Goal: Task Accomplishment & Management: Manage account settings

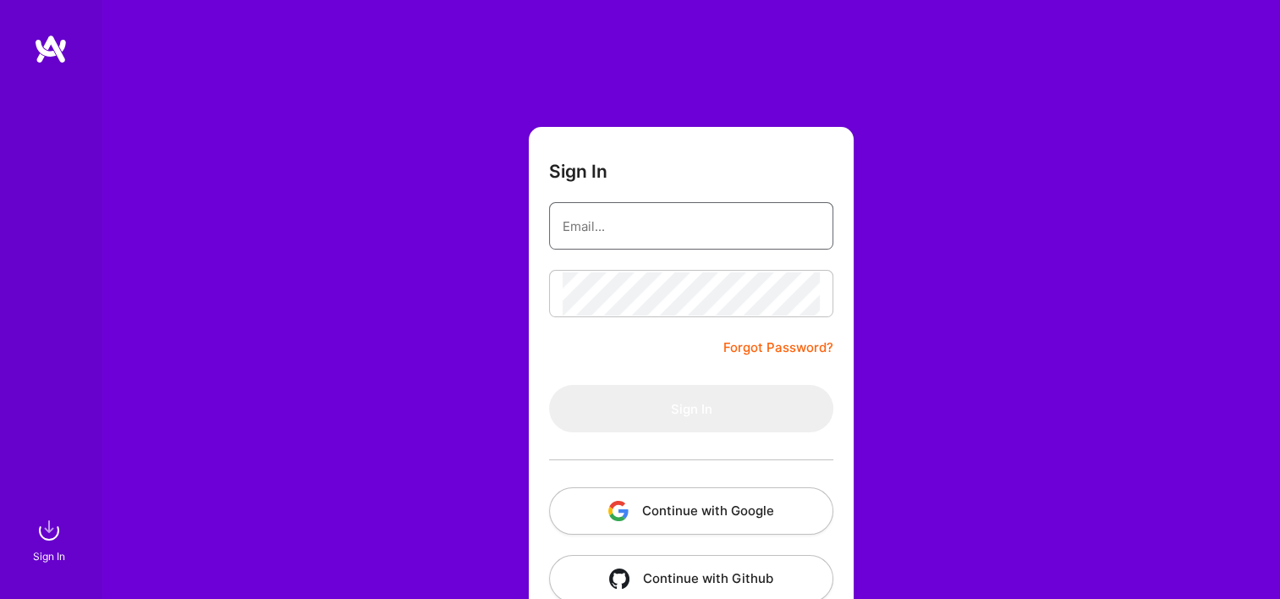
type input "[EMAIL_ADDRESS][DOMAIN_NAME]"
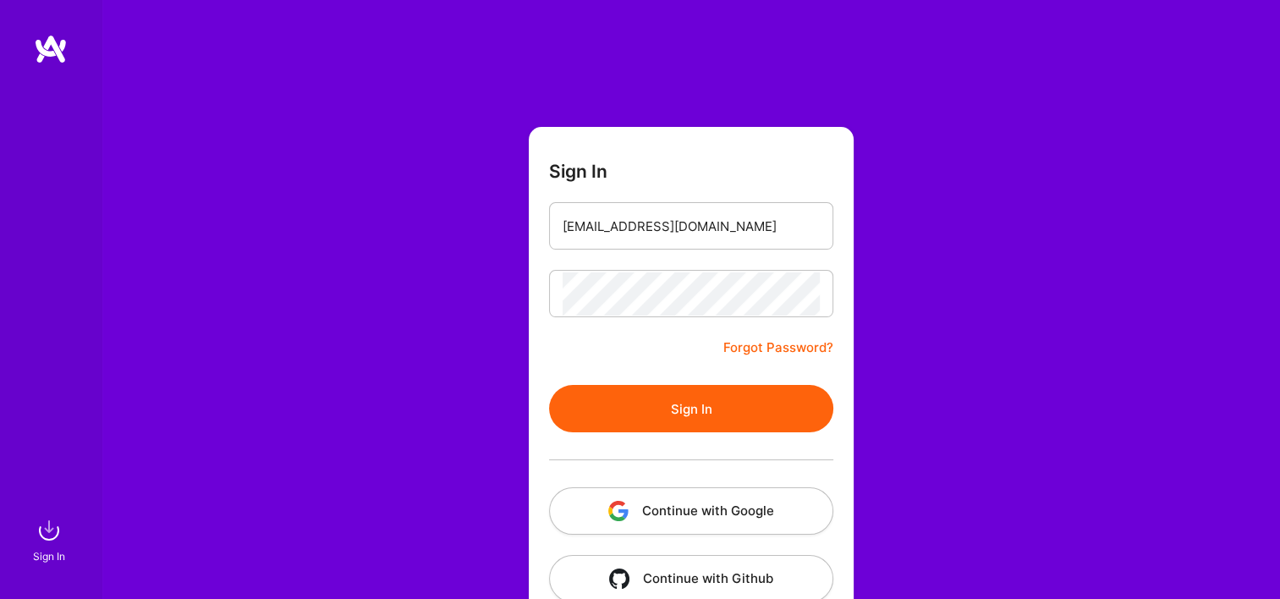
click at [678, 521] on button "Continue with Google" at bounding box center [691, 510] width 284 height 47
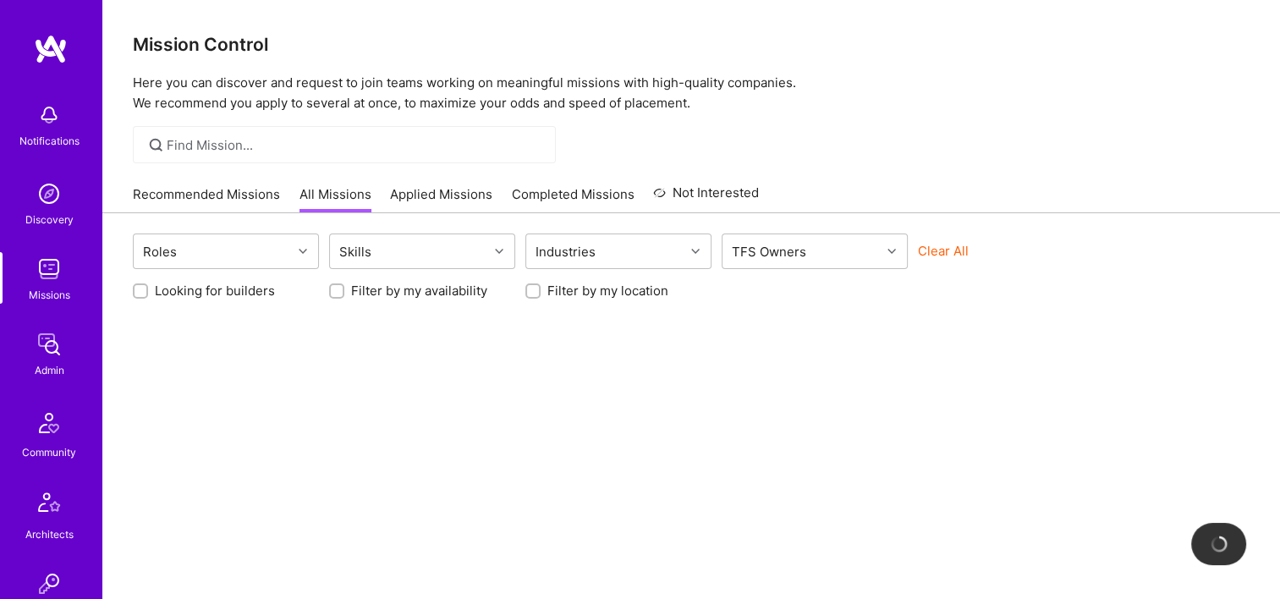
click at [47, 362] on div "Admin" at bounding box center [50, 370] width 30 height 18
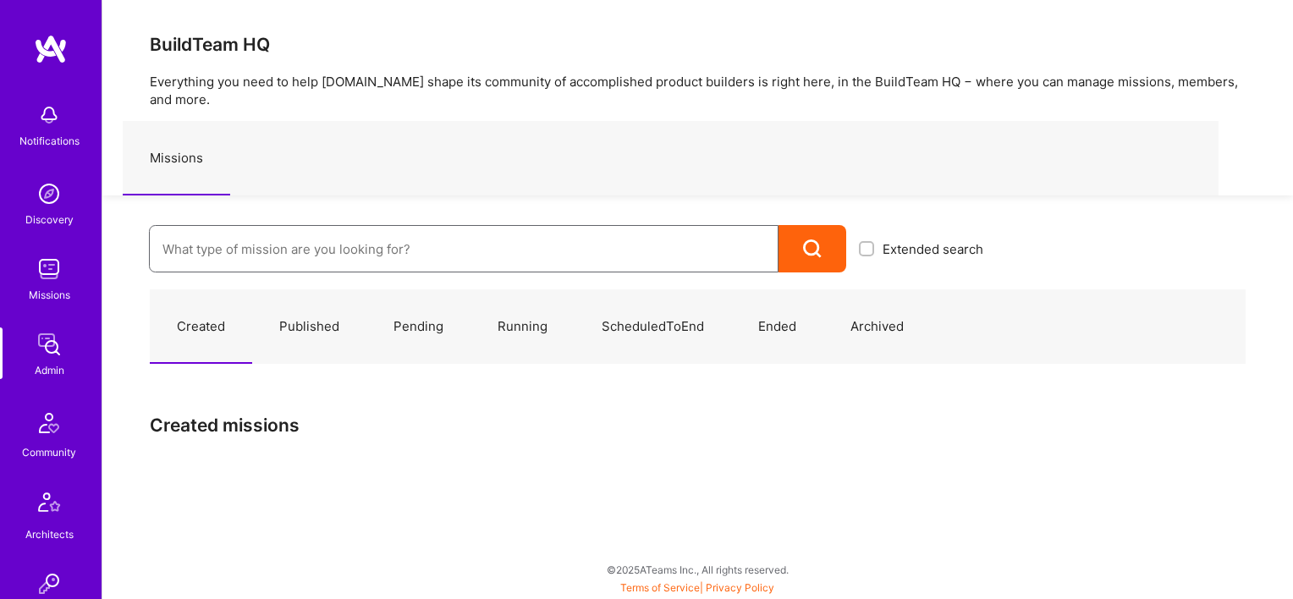
click at [370, 233] on input at bounding box center [463, 249] width 602 height 43
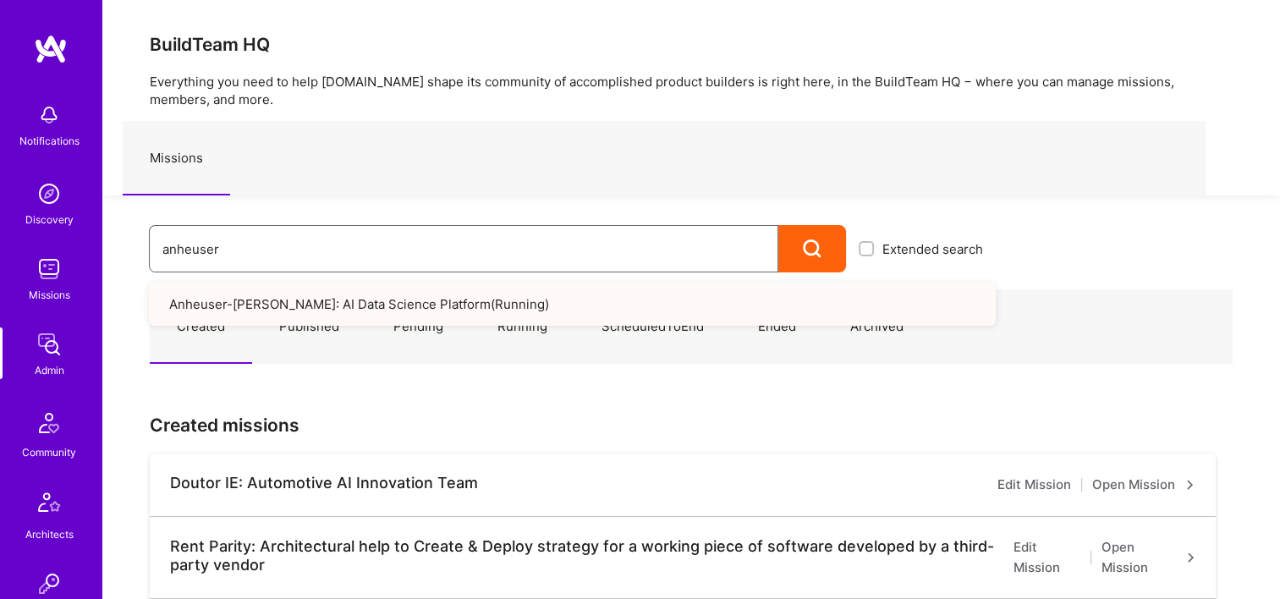
type input "anheuser"
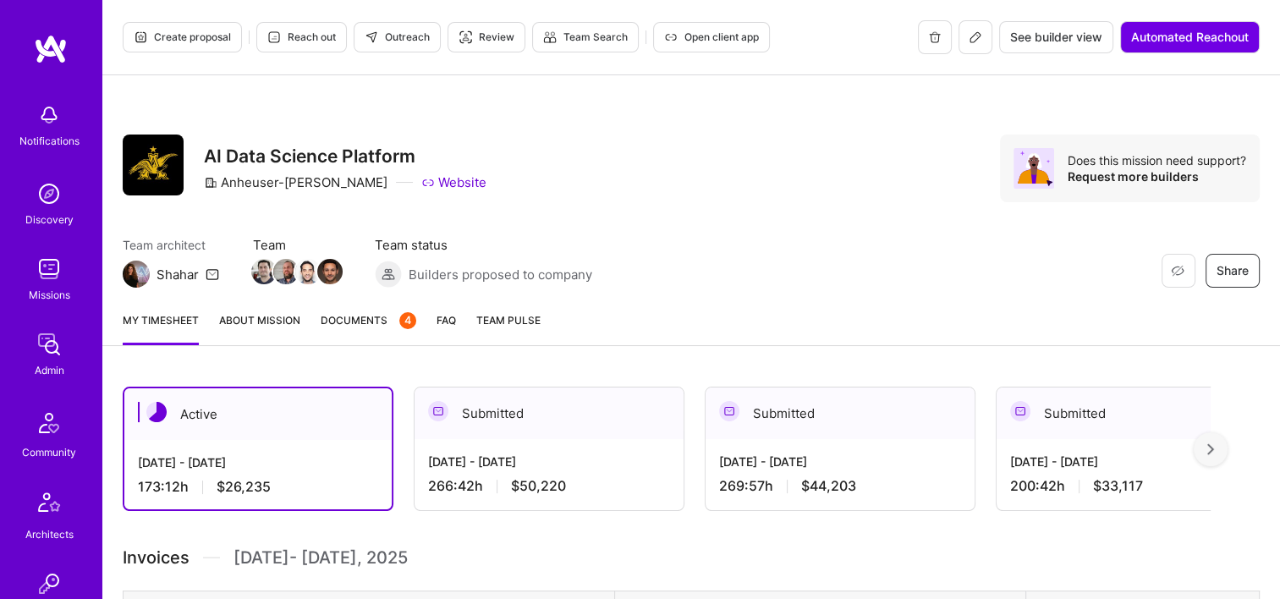
click at [568, 406] on div "Submitted" at bounding box center [548, 413] width 269 height 52
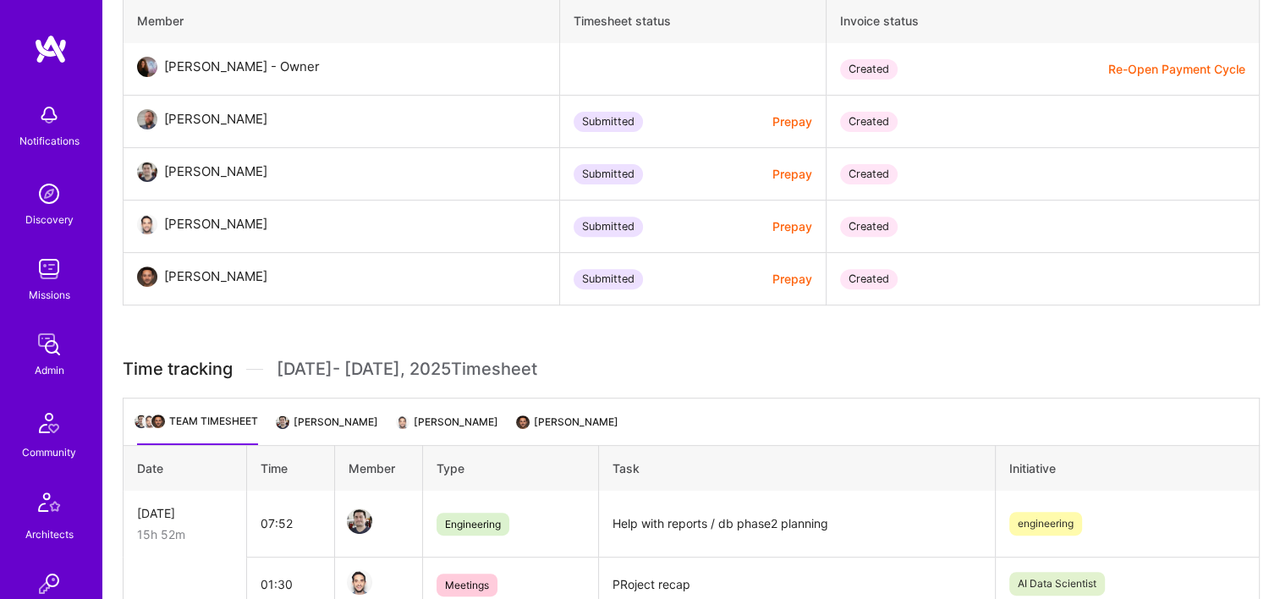
scroll to position [423, 0]
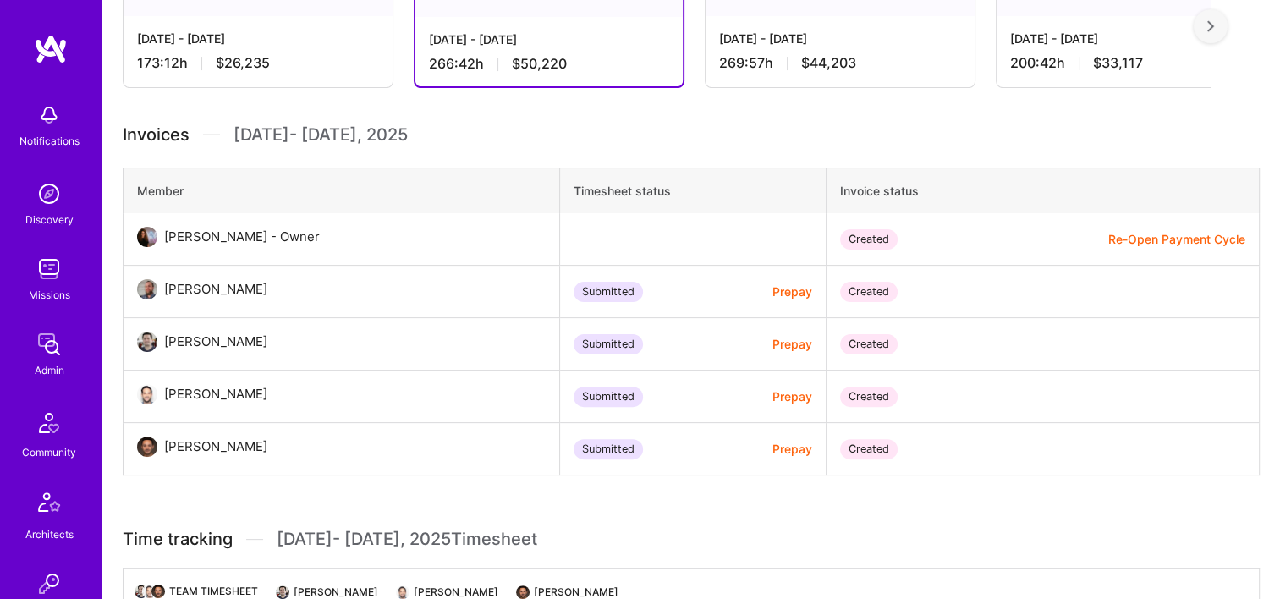
click at [792, 288] on button "Prepay" at bounding box center [792, 292] width 40 height 18
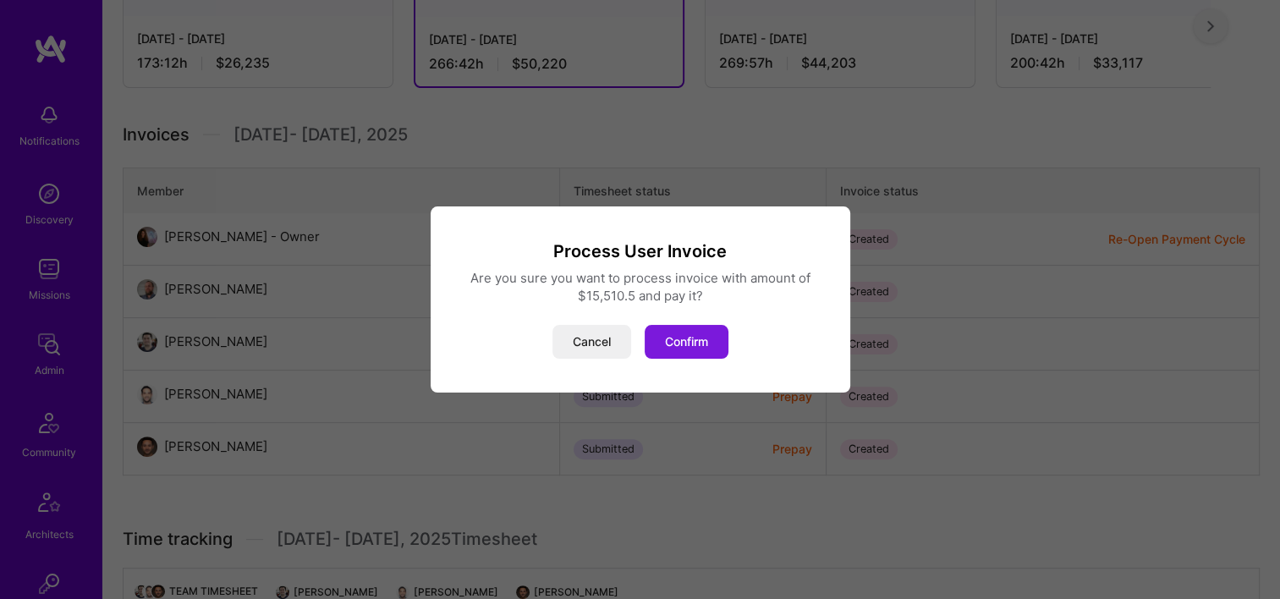
click at [673, 331] on button "Confirm" at bounding box center [687, 342] width 84 height 34
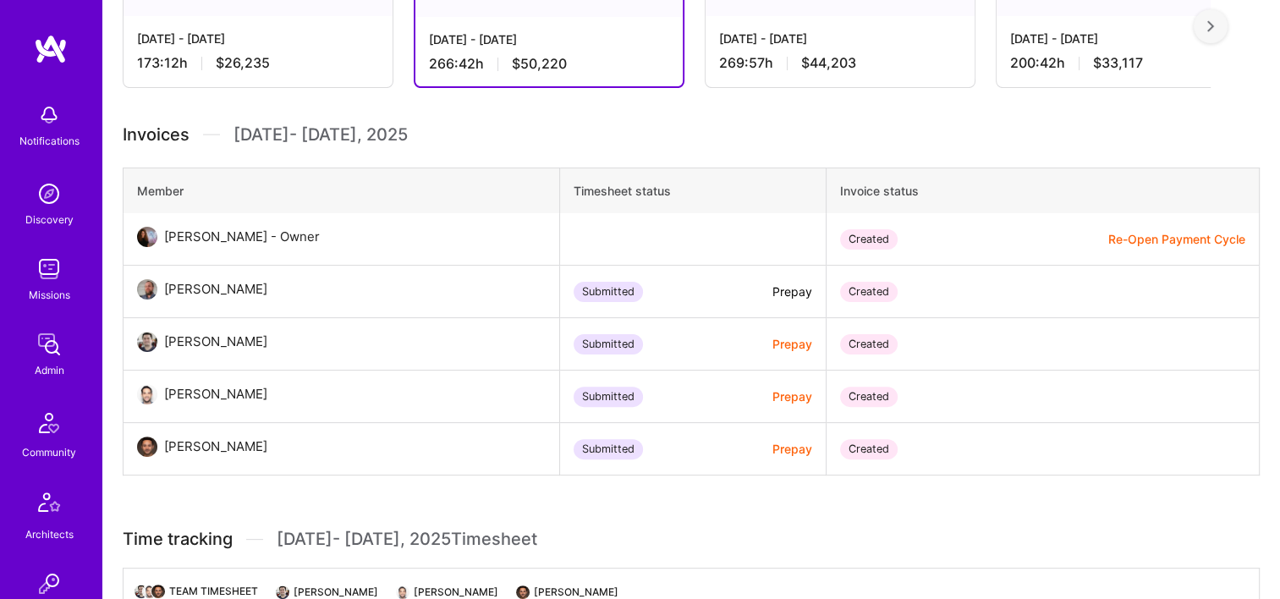
click at [777, 345] on button "Prepay" at bounding box center [792, 344] width 40 height 18
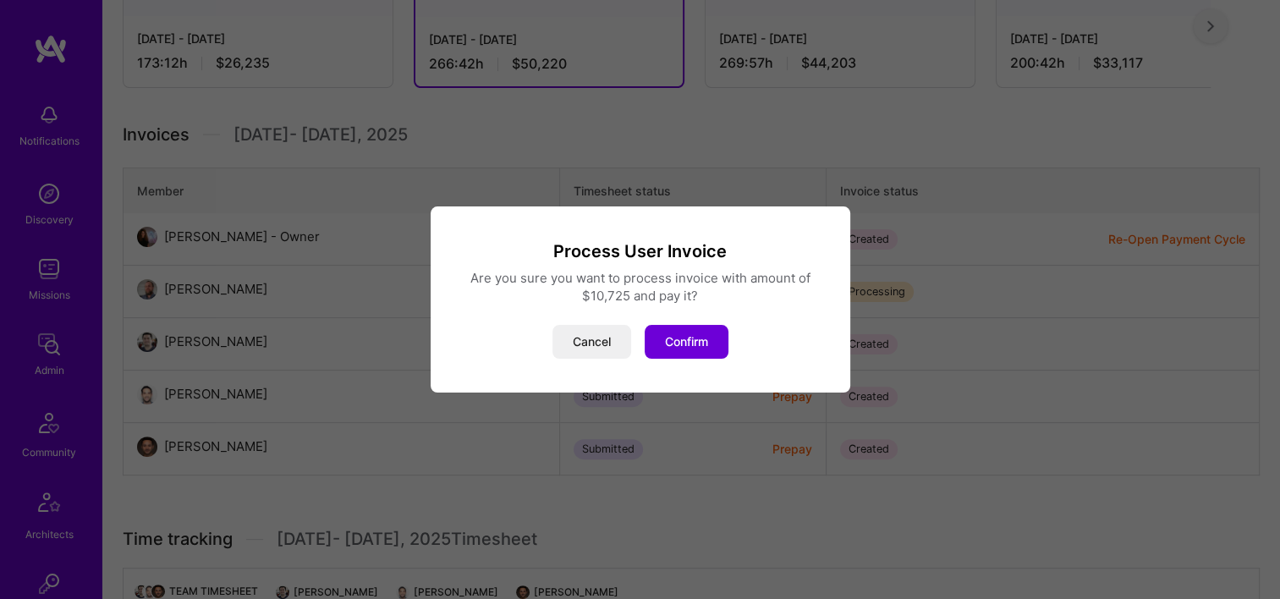
click at [677, 342] on button "Confirm" at bounding box center [687, 342] width 84 height 34
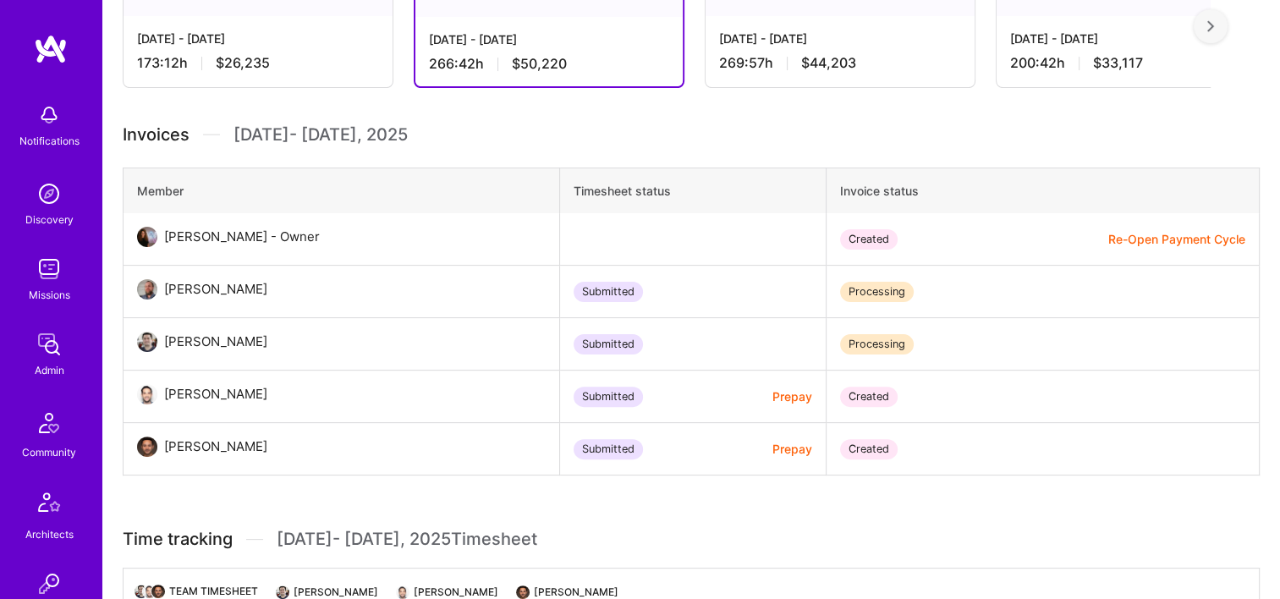
click at [780, 399] on button "Prepay" at bounding box center [792, 396] width 40 height 18
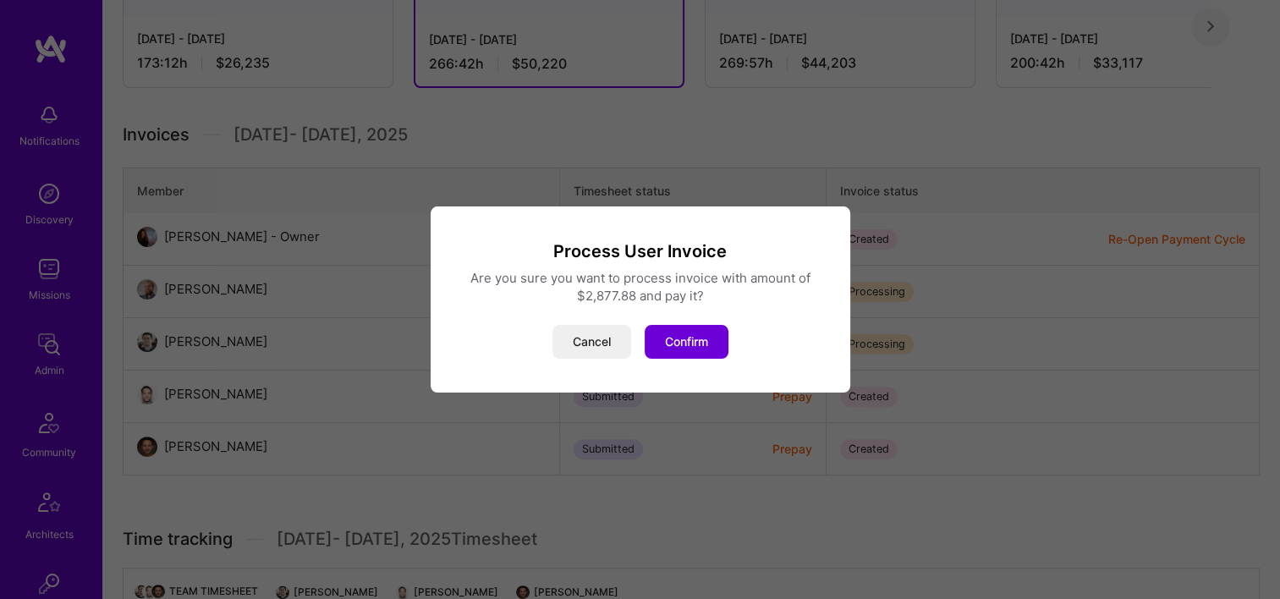
click at [664, 362] on div "Process User Invoice Are you sure you want to process invoice with amount of $2…" at bounding box center [641, 299] width 420 height 186
click at [681, 341] on button "Confirm" at bounding box center [687, 342] width 84 height 34
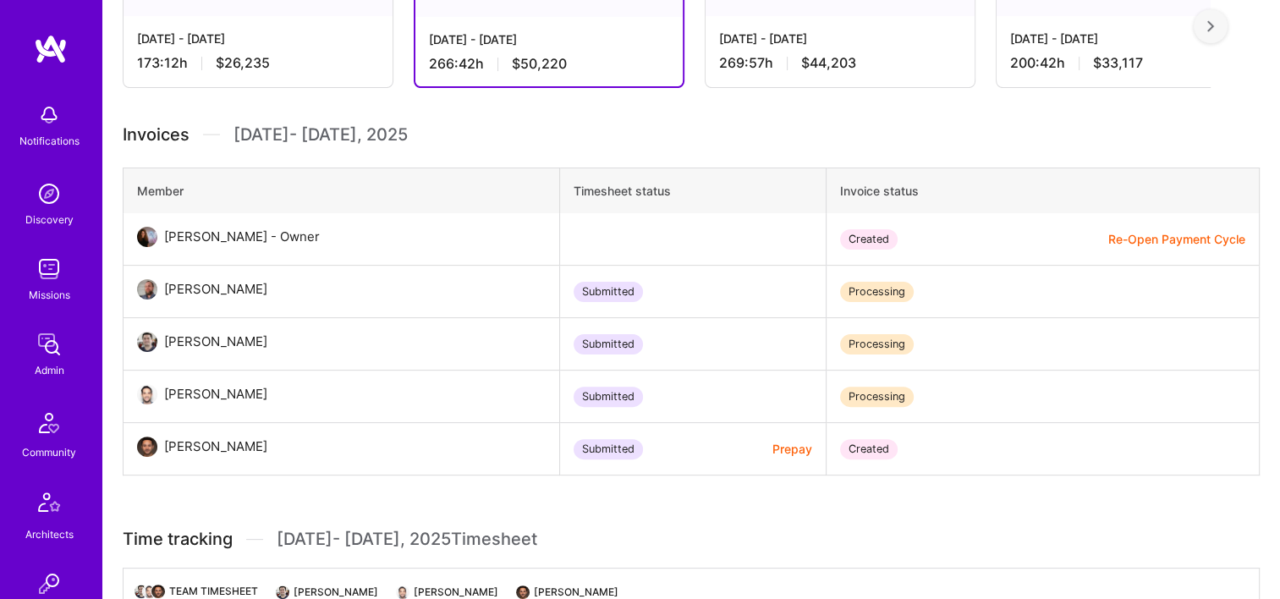
click at [793, 447] on button "Prepay" at bounding box center [792, 449] width 40 height 18
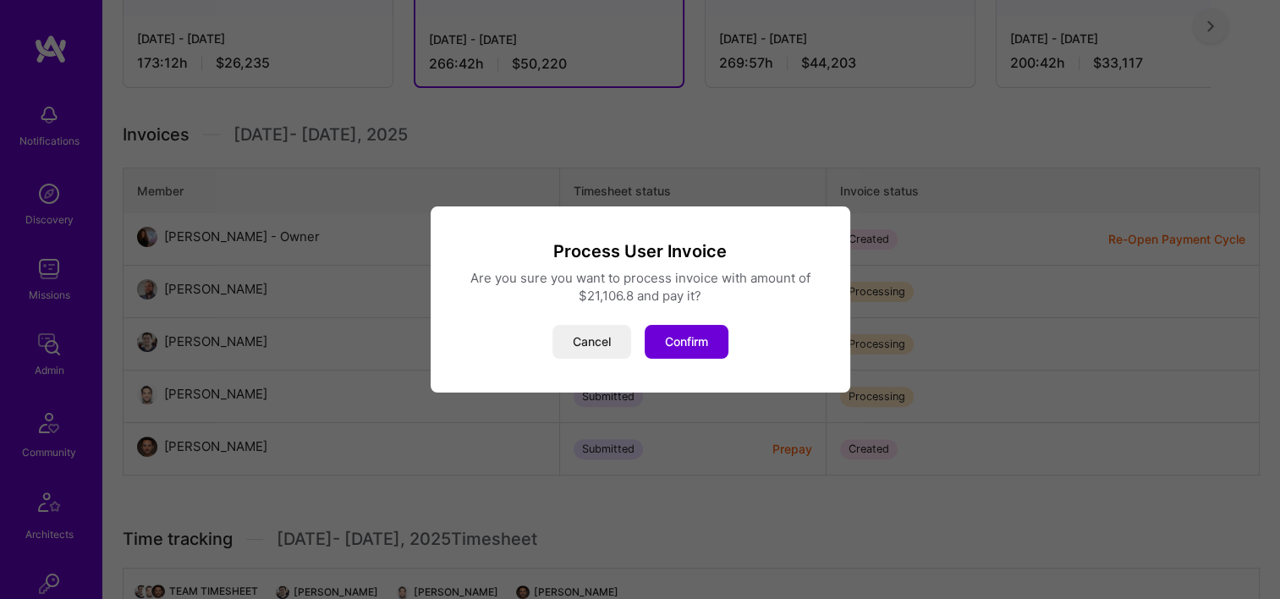
click at [694, 348] on button "Confirm" at bounding box center [687, 342] width 84 height 34
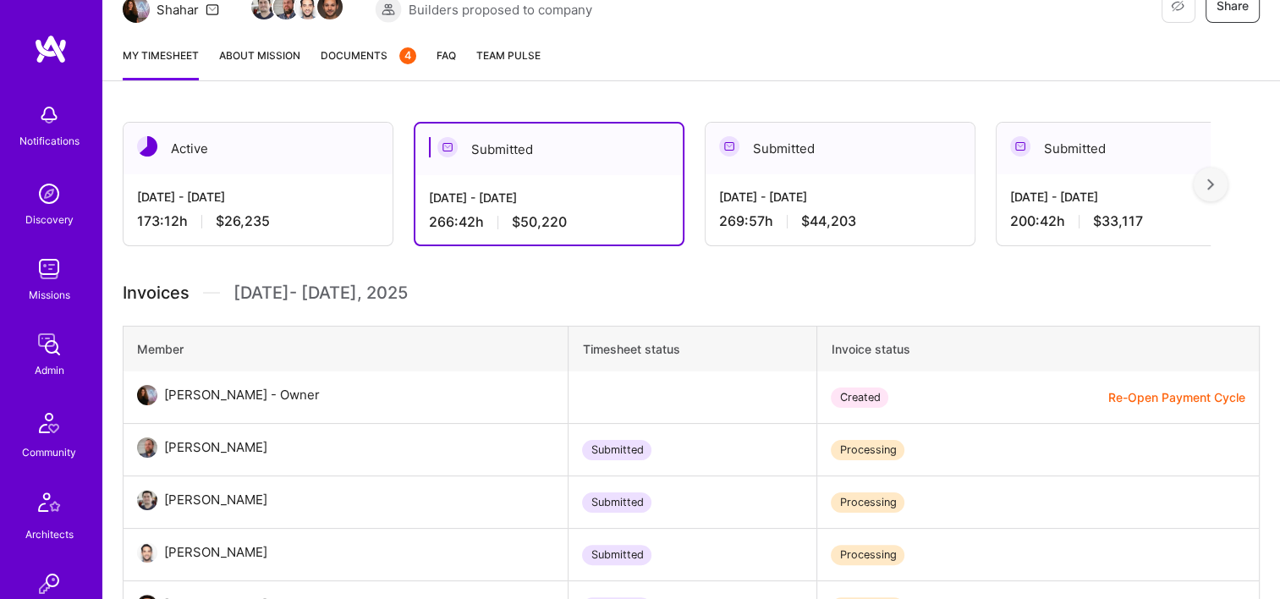
scroll to position [0, 0]
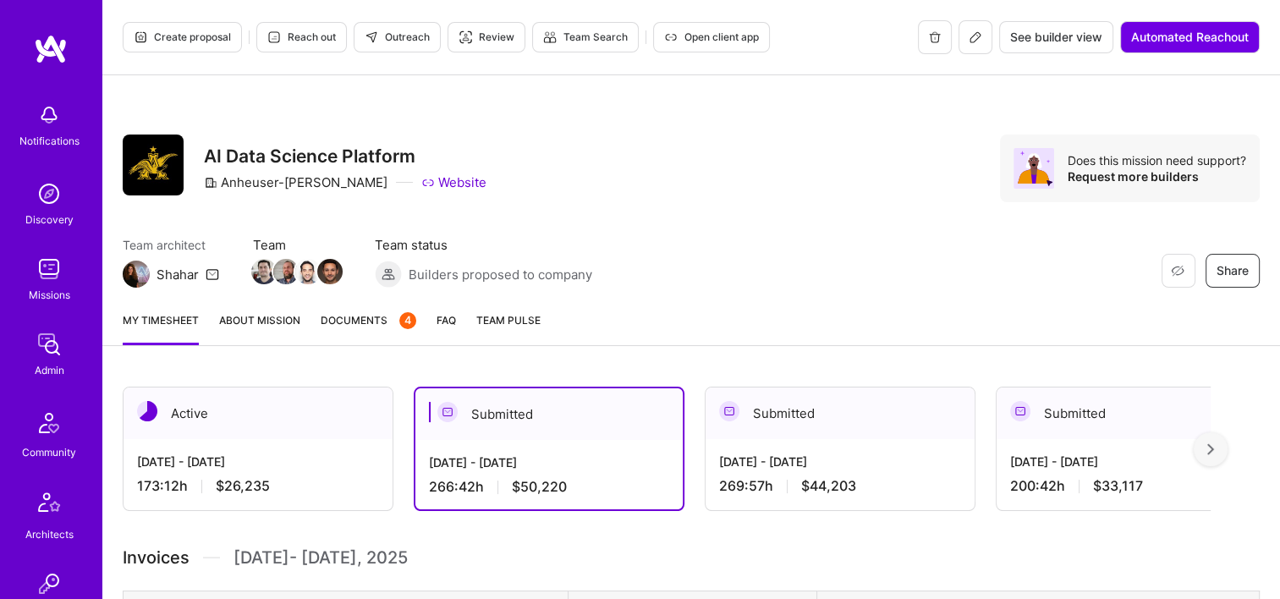
click at [972, 49] on button at bounding box center [975, 37] width 34 height 34
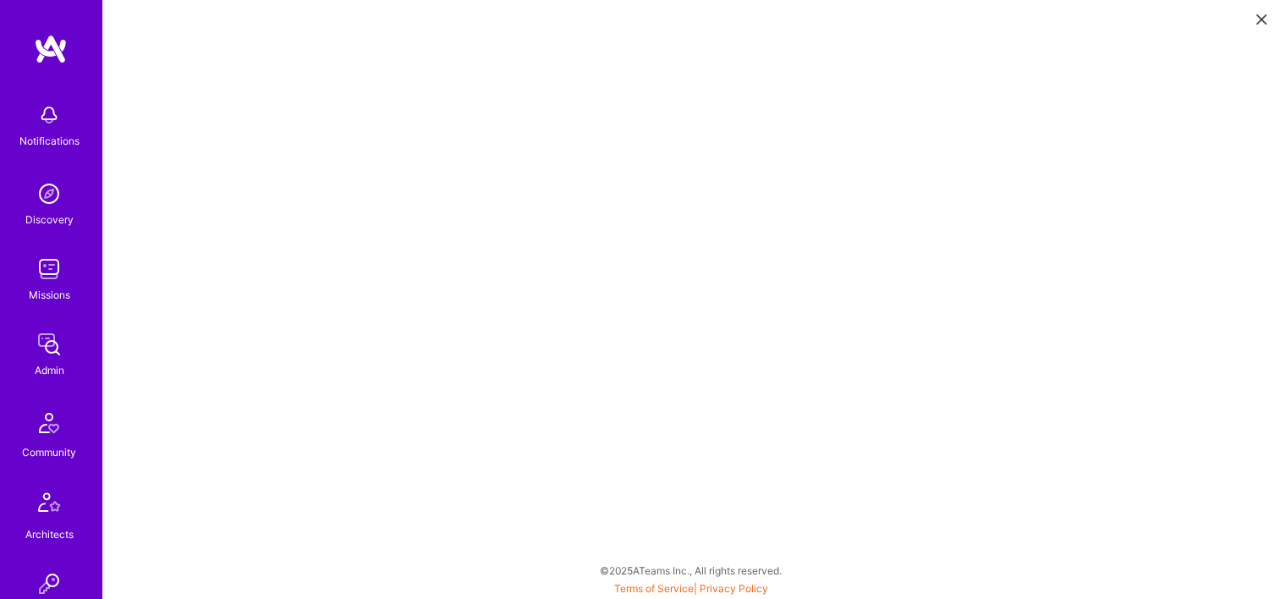
scroll to position [4, 0]
